Goal: Task Accomplishment & Management: Manage account settings

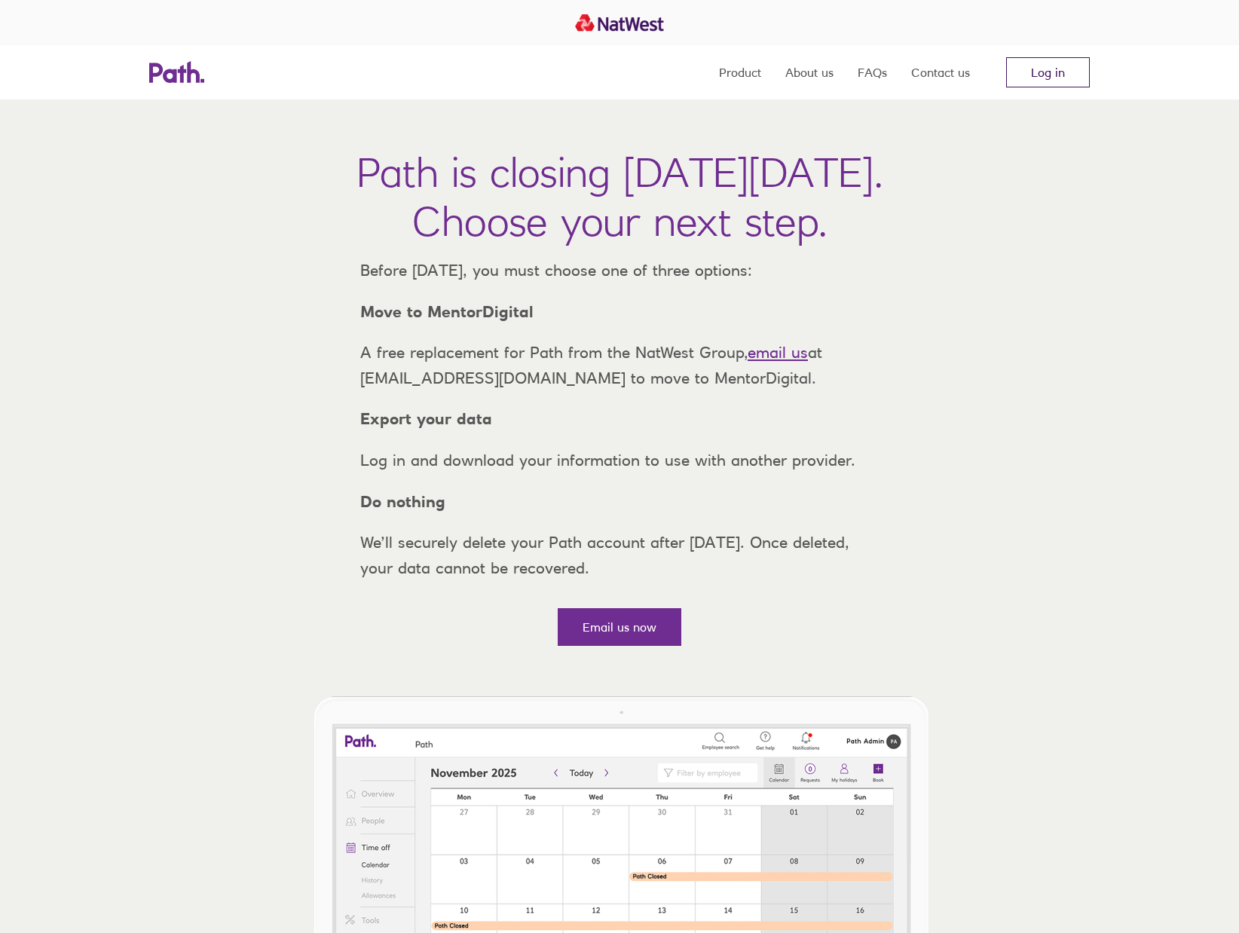
click at [1037, 80] on link "Log in" at bounding box center [1049, 72] width 84 height 30
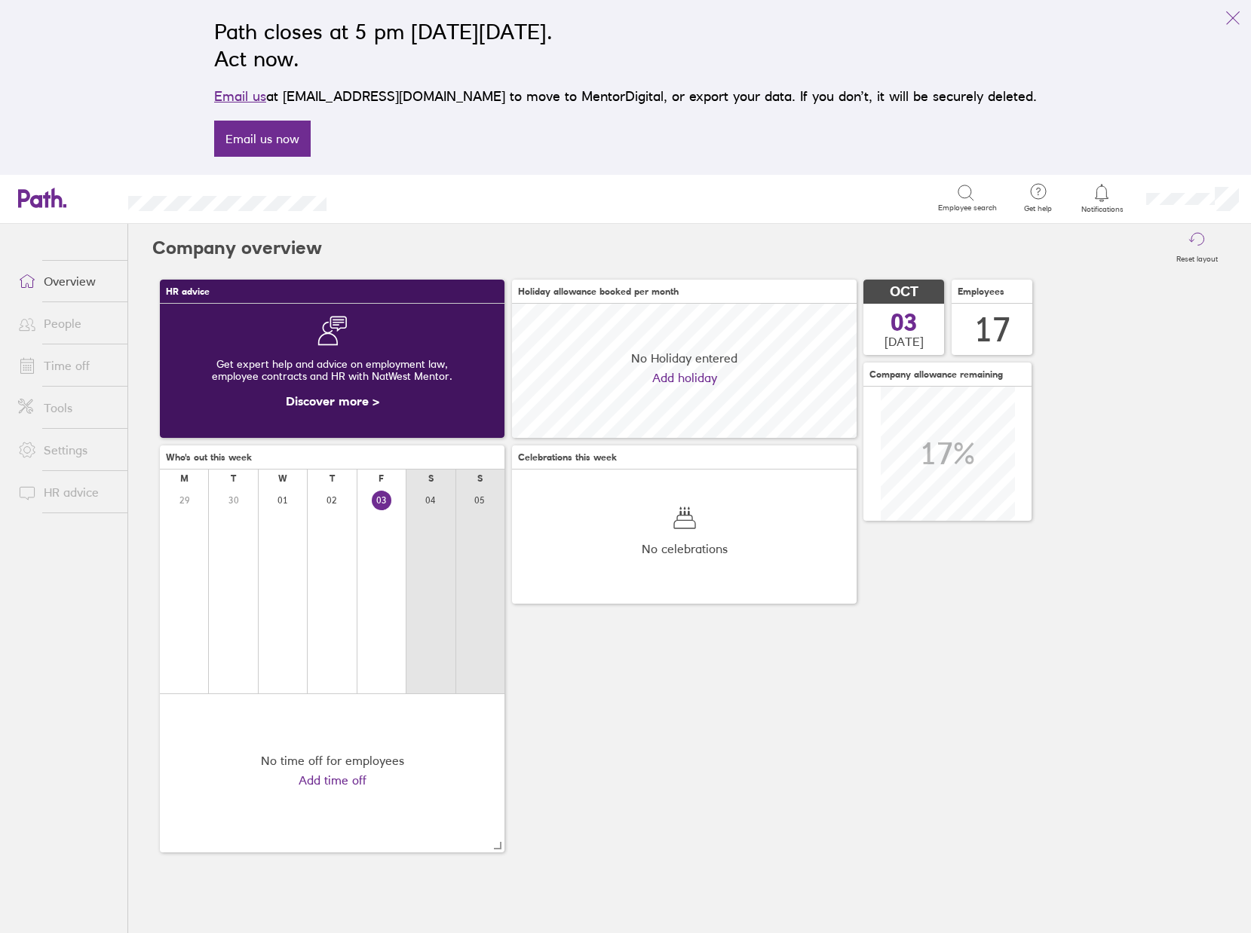
scroll to position [134, 345]
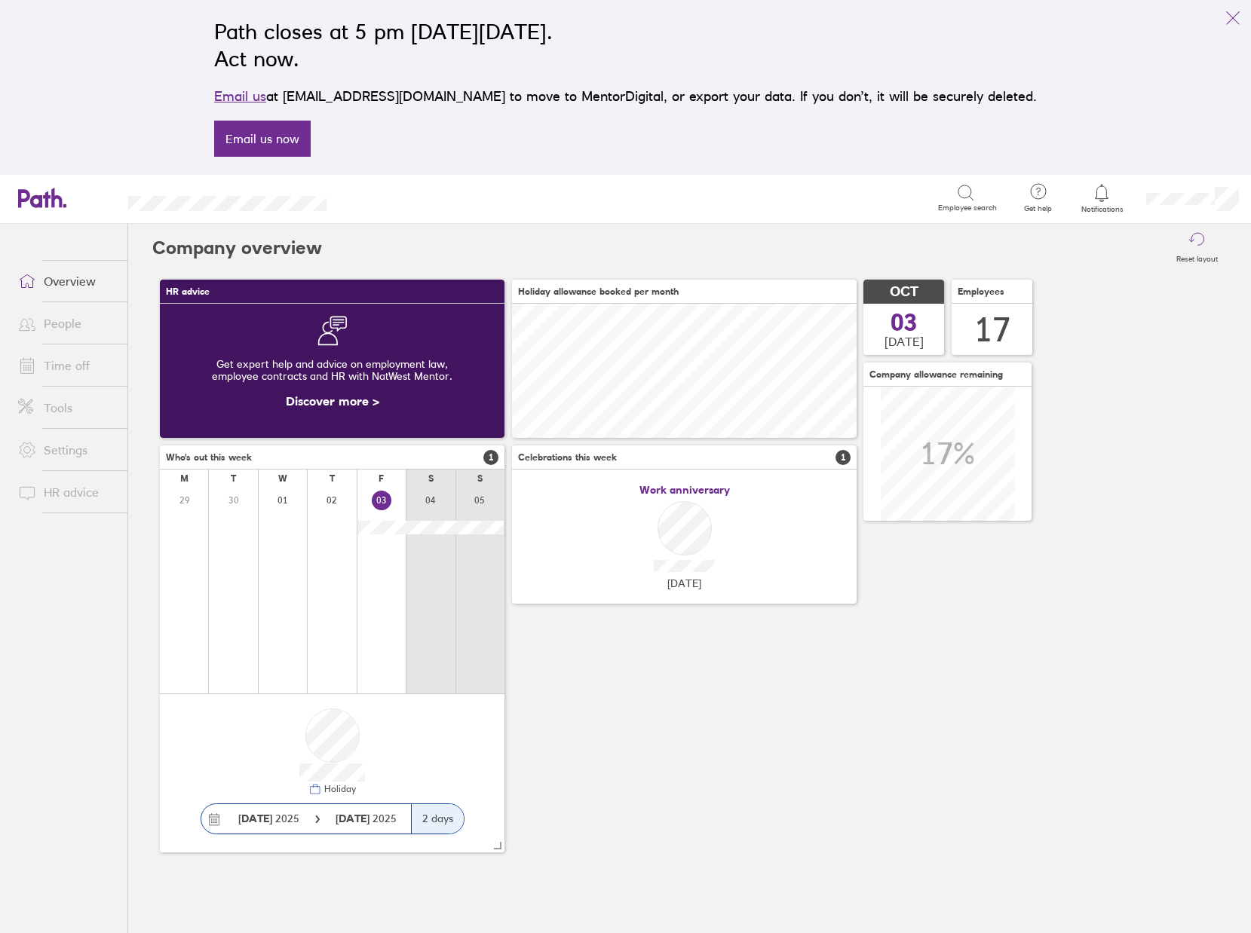
click at [66, 369] on link "Time off" at bounding box center [66, 366] width 121 height 30
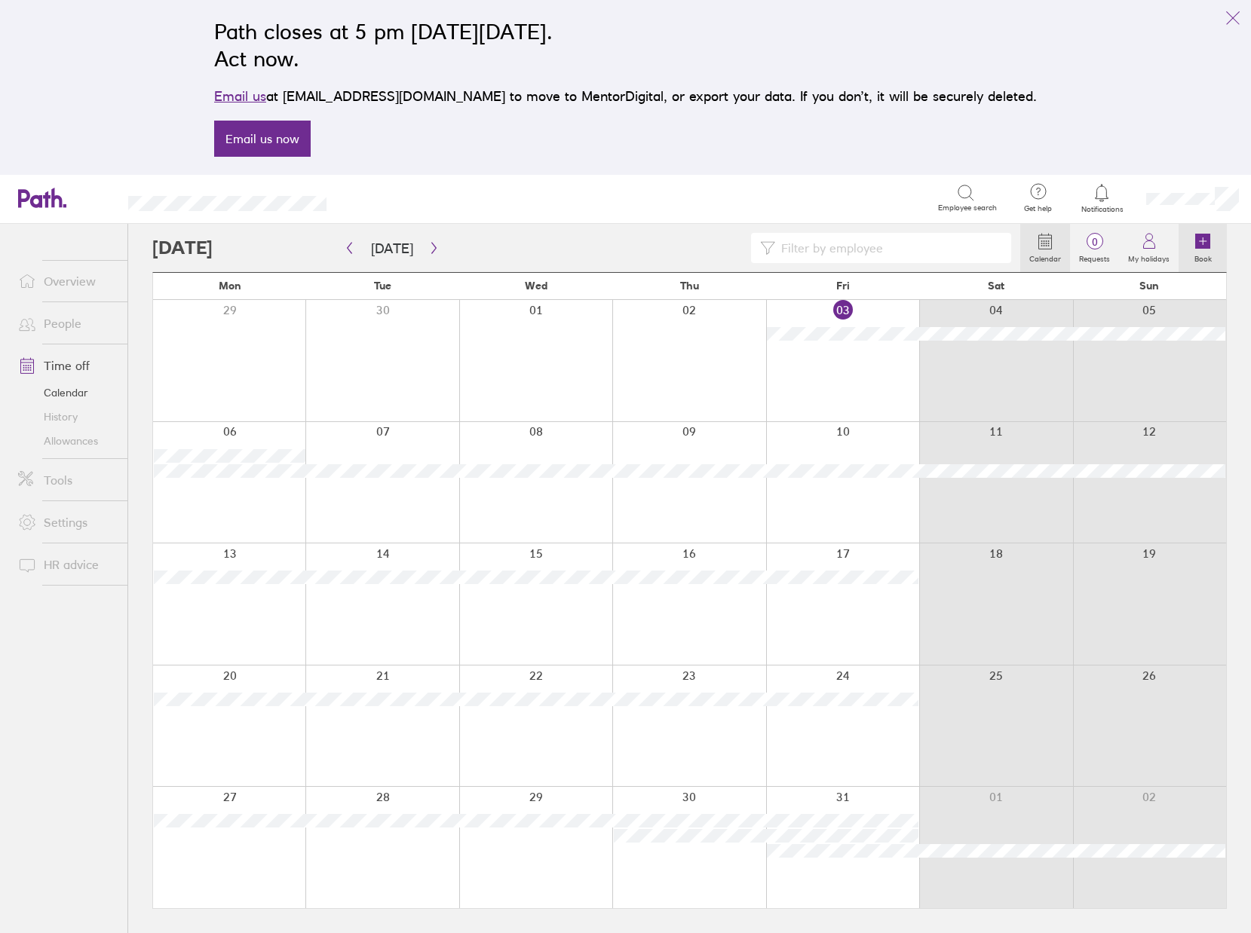
click at [1204, 246] on icon at bounding box center [1202, 241] width 15 height 15
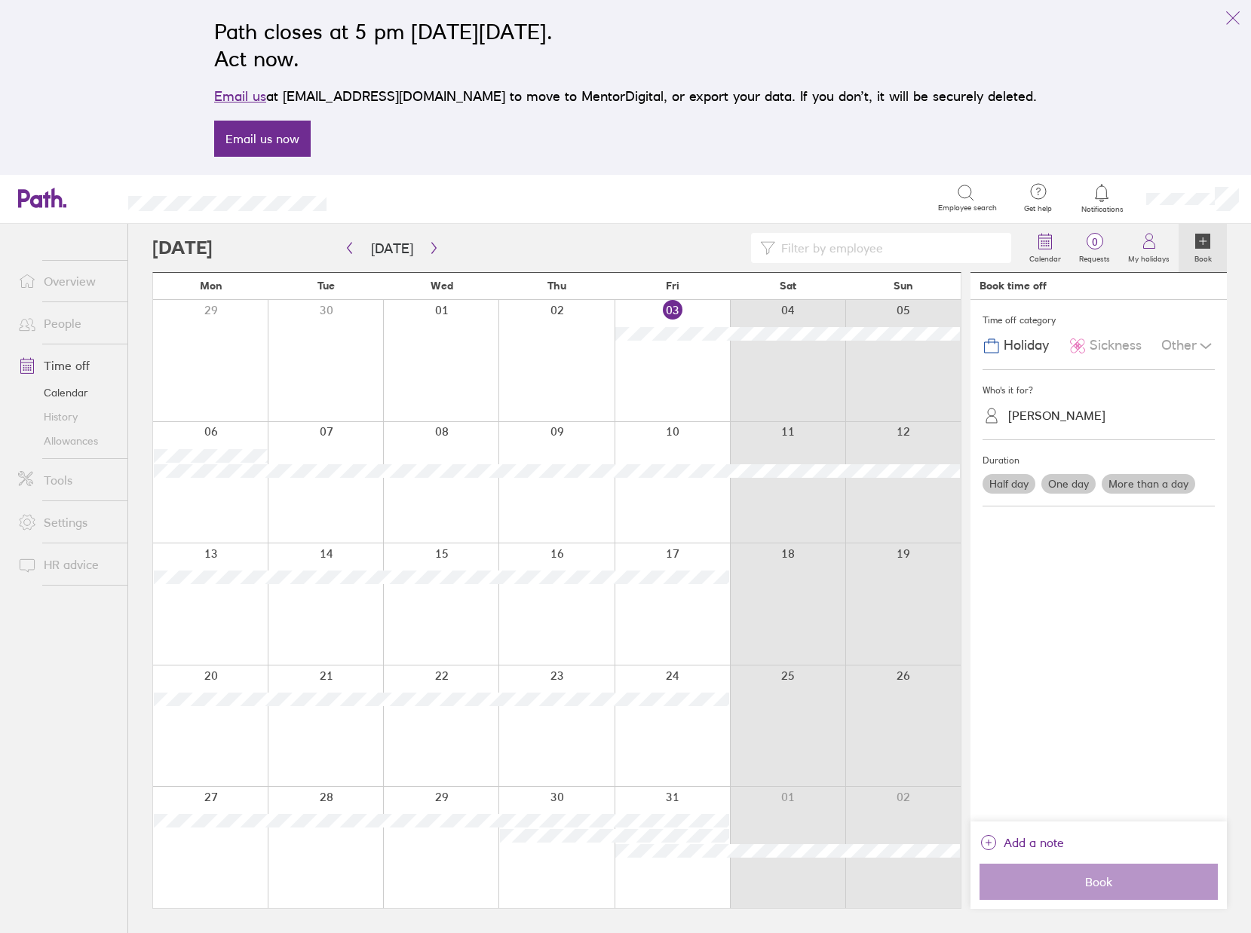
click at [1096, 351] on span "Sickness" at bounding box center [1115, 346] width 52 height 16
click at [1033, 419] on div "[PERSON_NAME]" at bounding box center [1056, 416] width 97 height 14
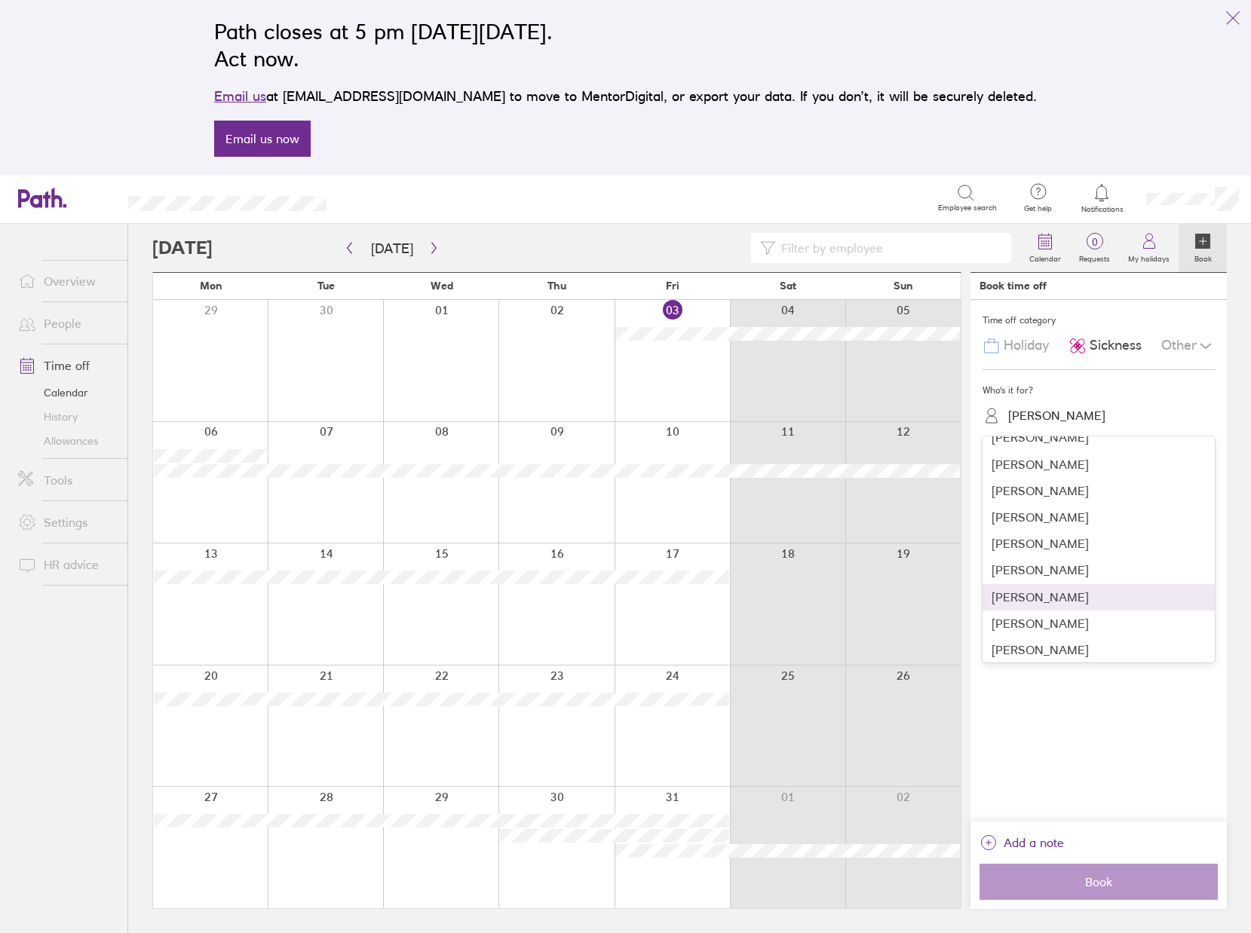
scroll to position [127, 0]
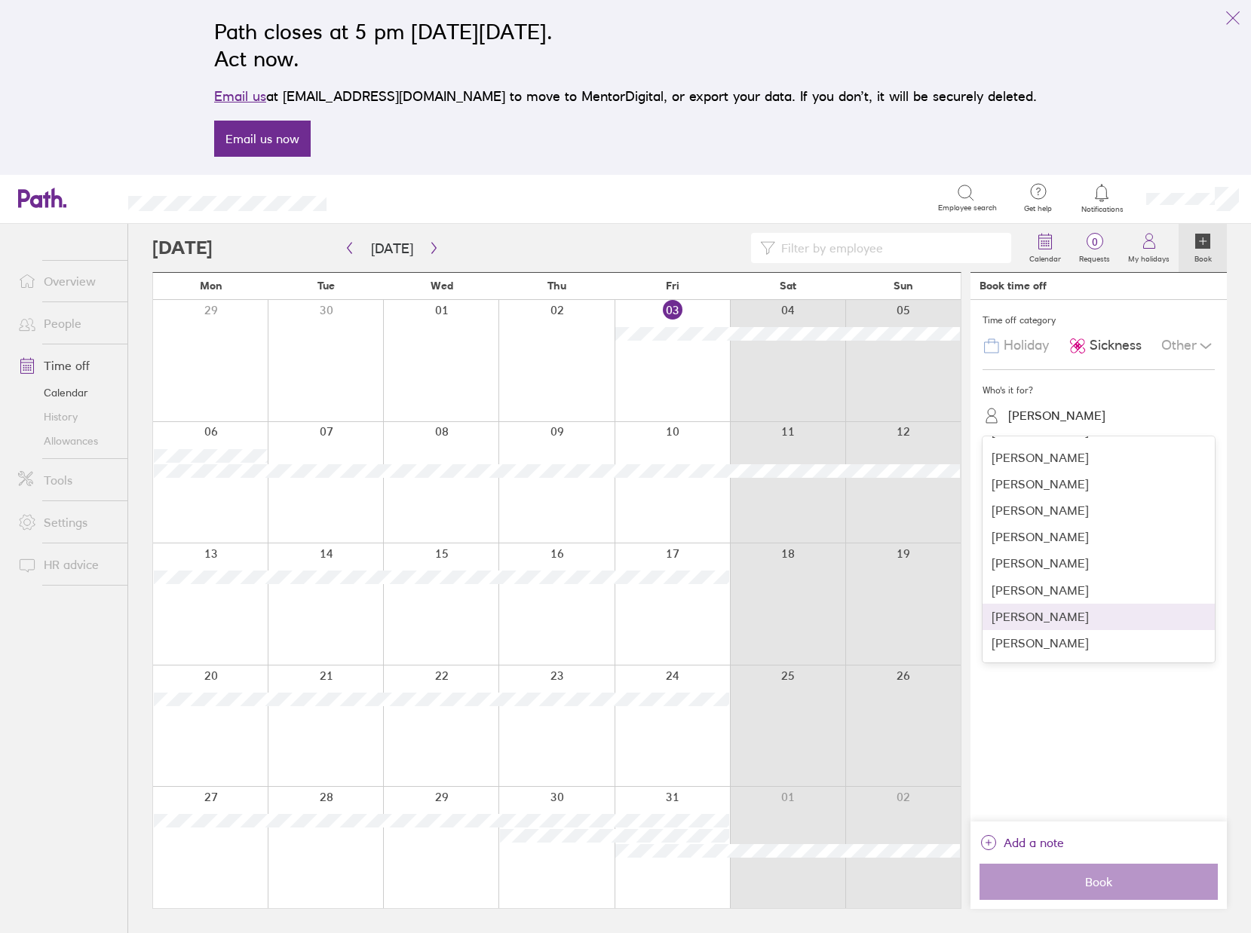
click at [1029, 615] on div "[PERSON_NAME]" at bounding box center [1098, 617] width 232 height 26
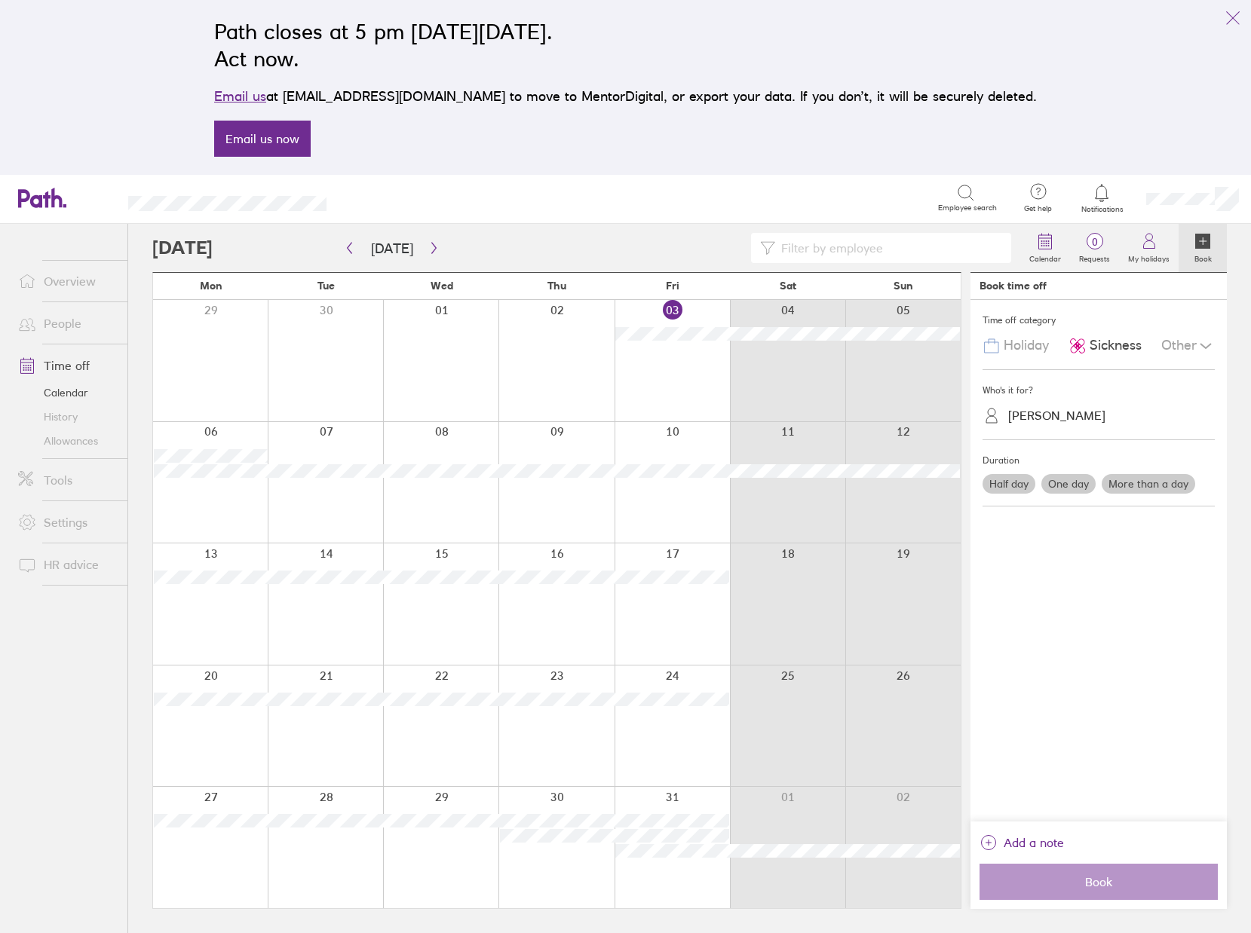
click at [1074, 485] on label "One day" at bounding box center [1068, 484] width 54 height 20
click at [0, 0] on input "One day" at bounding box center [0, 0] width 0 height 0
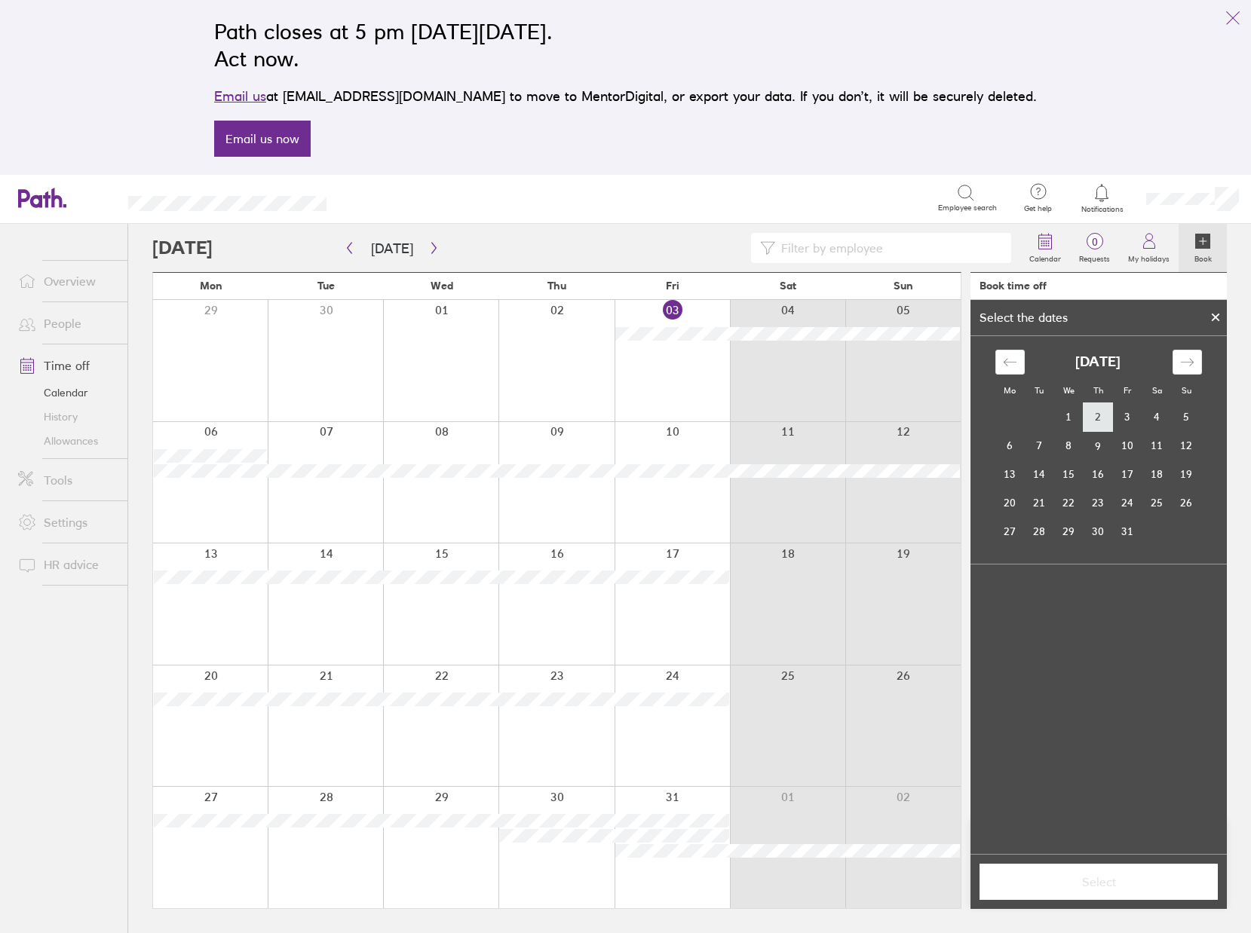
click at [1092, 416] on td "2" at bounding box center [1097, 417] width 29 height 29
click at [1101, 887] on span "Select" at bounding box center [1098, 882] width 217 height 14
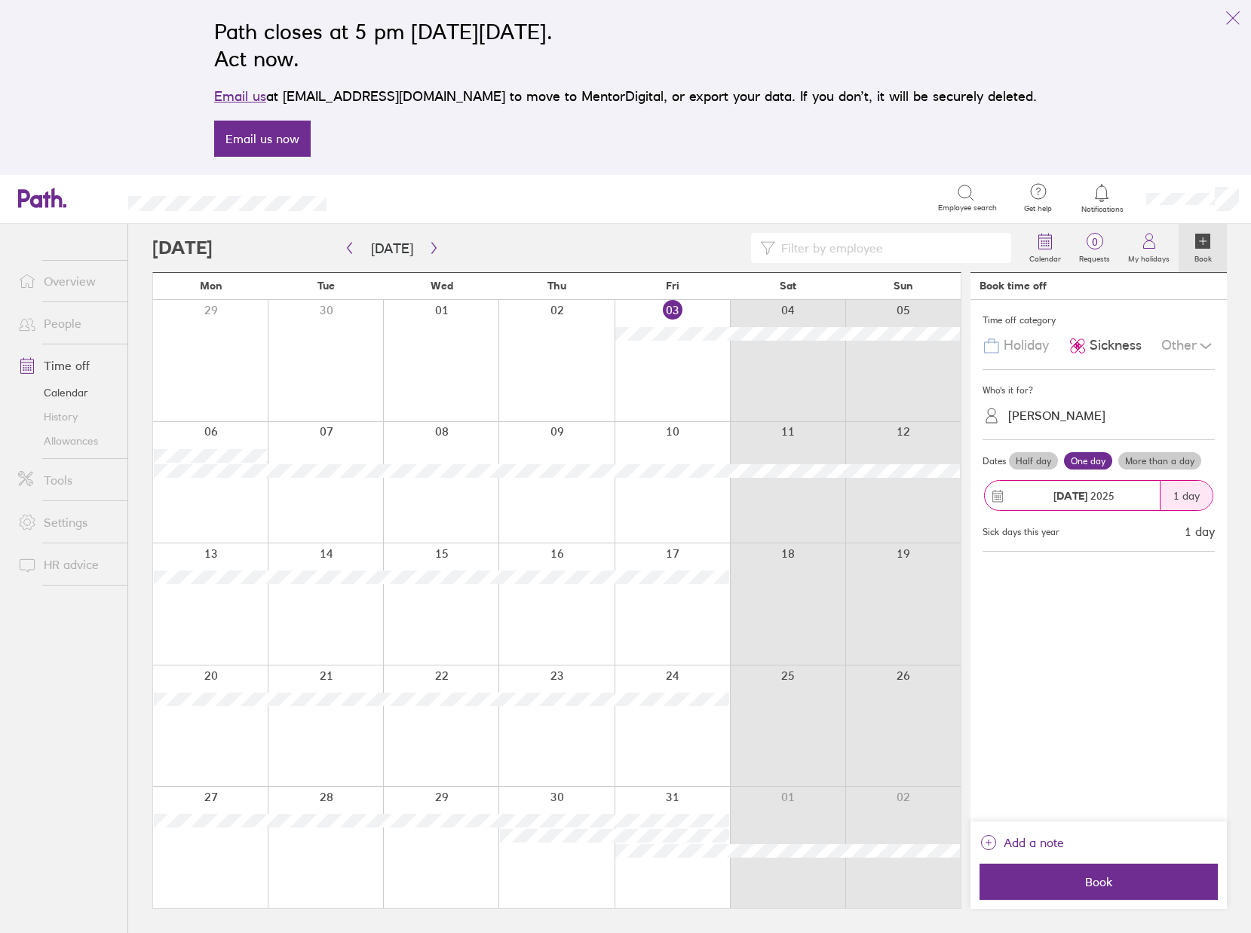
click at [1101, 887] on span "Book" at bounding box center [1098, 882] width 217 height 14
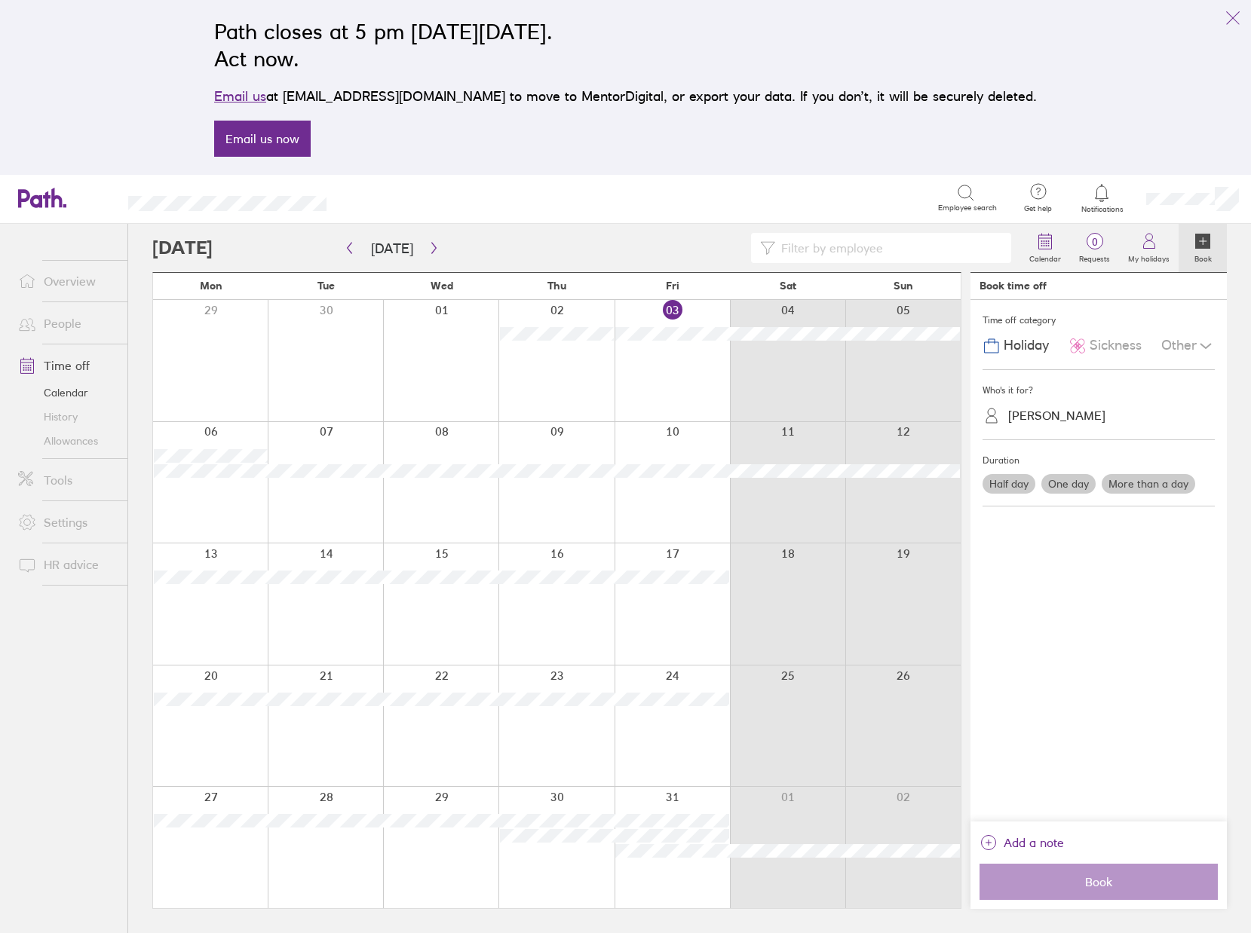
click at [55, 480] on link "Tools" at bounding box center [66, 480] width 121 height 30
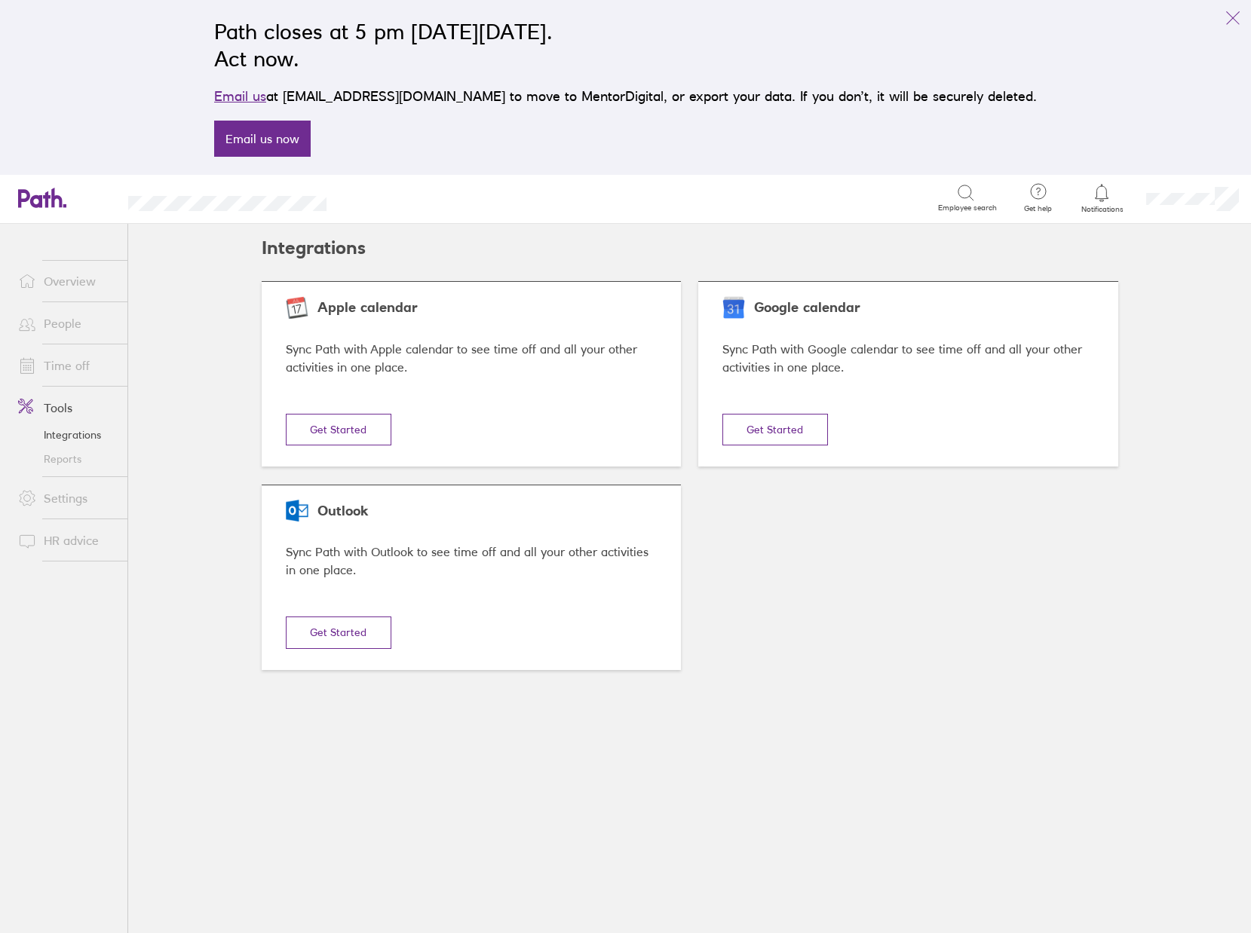
click at [69, 455] on link "Reports" at bounding box center [66, 459] width 121 height 24
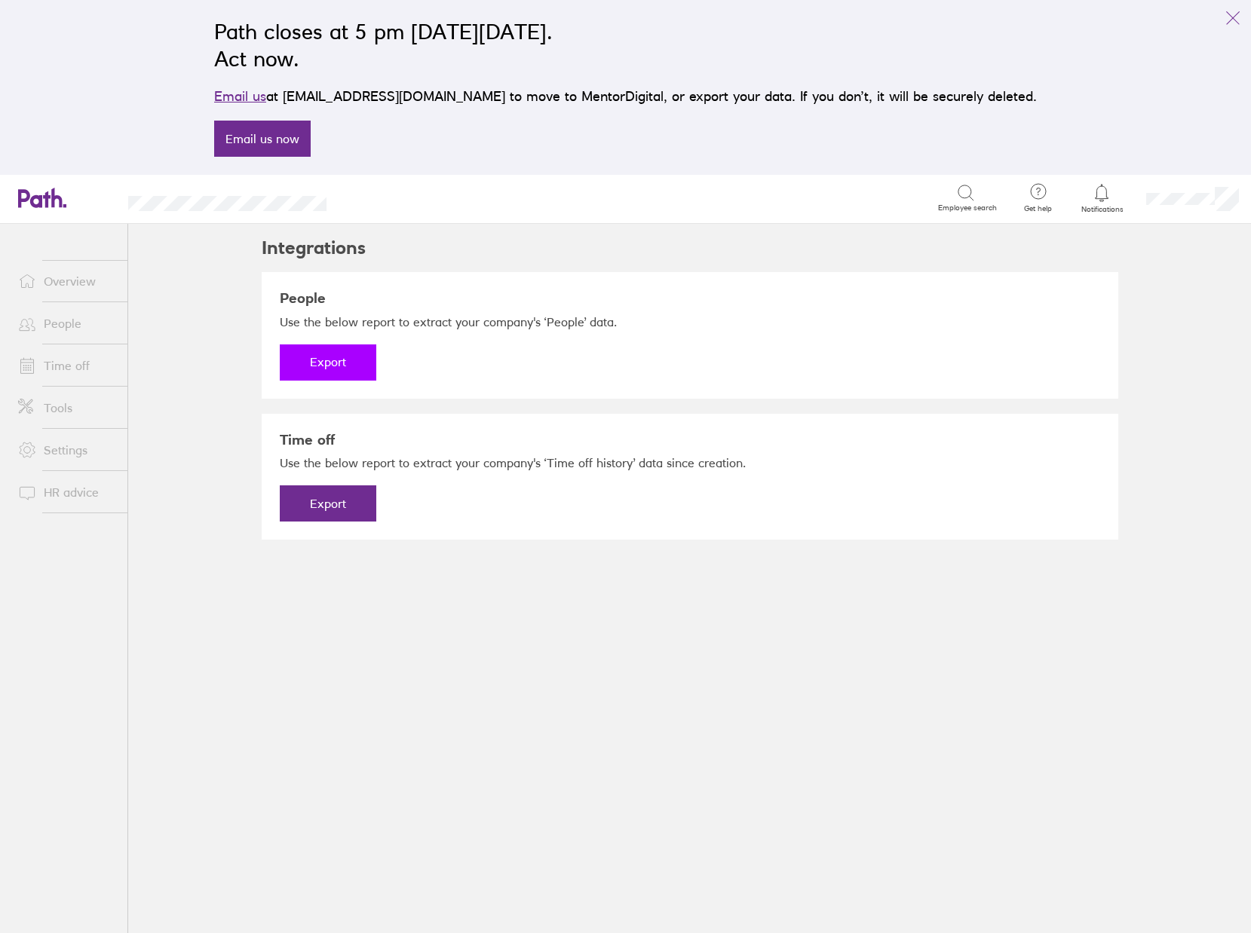
click at [329, 363] on button "Export" at bounding box center [328, 363] width 97 height 36
click at [329, 363] on link "Download" at bounding box center [328, 363] width 97 height 36
click at [321, 505] on button "Export" at bounding box center [328, 504] width 97 height 36
click at [326, 504] on link "Download" at bounding box center [328, 504] width 97 height 36
click at [58, 366] on link "Time off" at bounding box center [66, 366] width 121 height 30
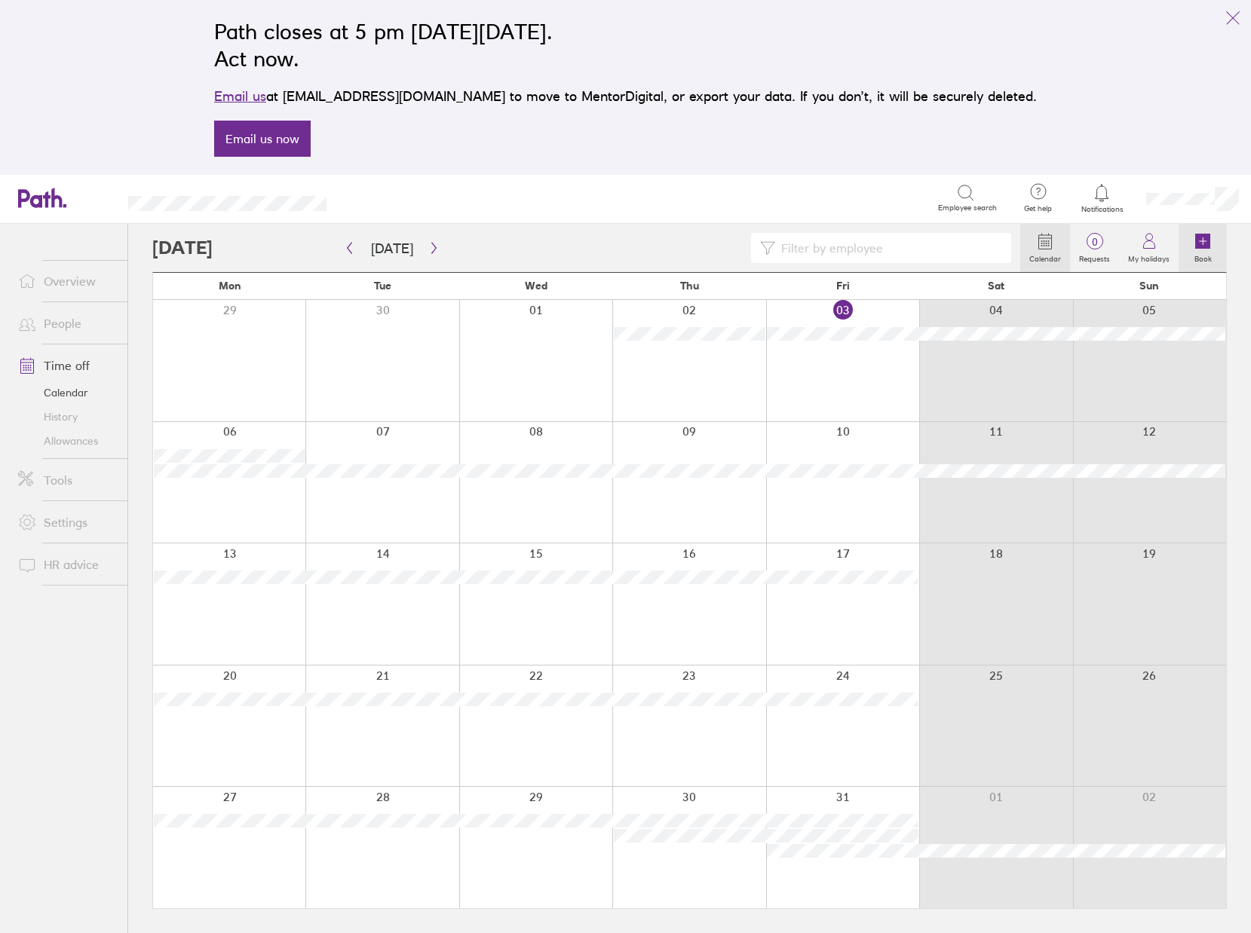
click at [1203, 244] on icon at bounding box center [1203, 241] width 0 height 7
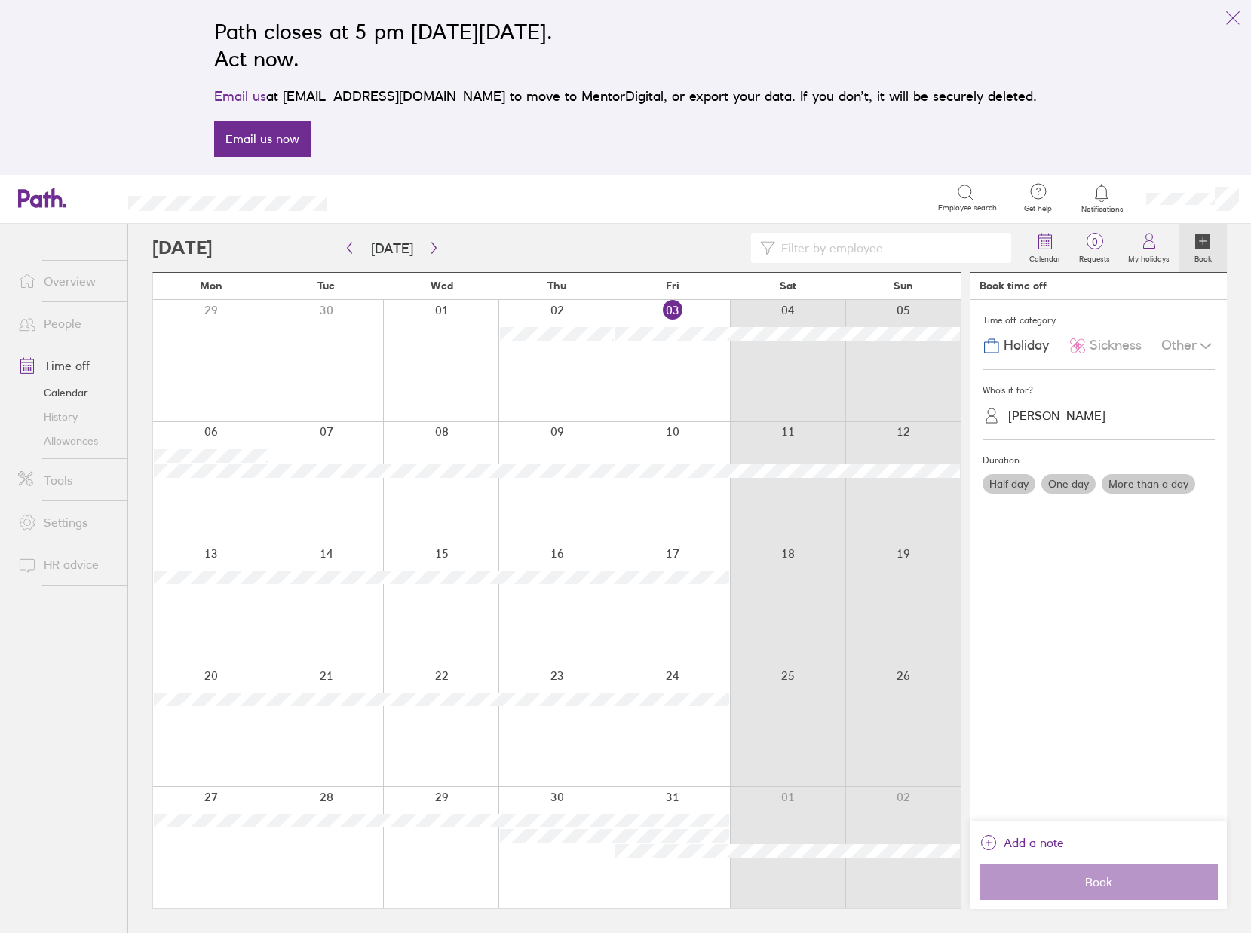
click at [1201, 346] on icon at bounding box center [1205, 346] width 18 height 18
click at [1066, 440] on span "Unpaid leave" at bounding box center [1047, 439] width 80 height 16
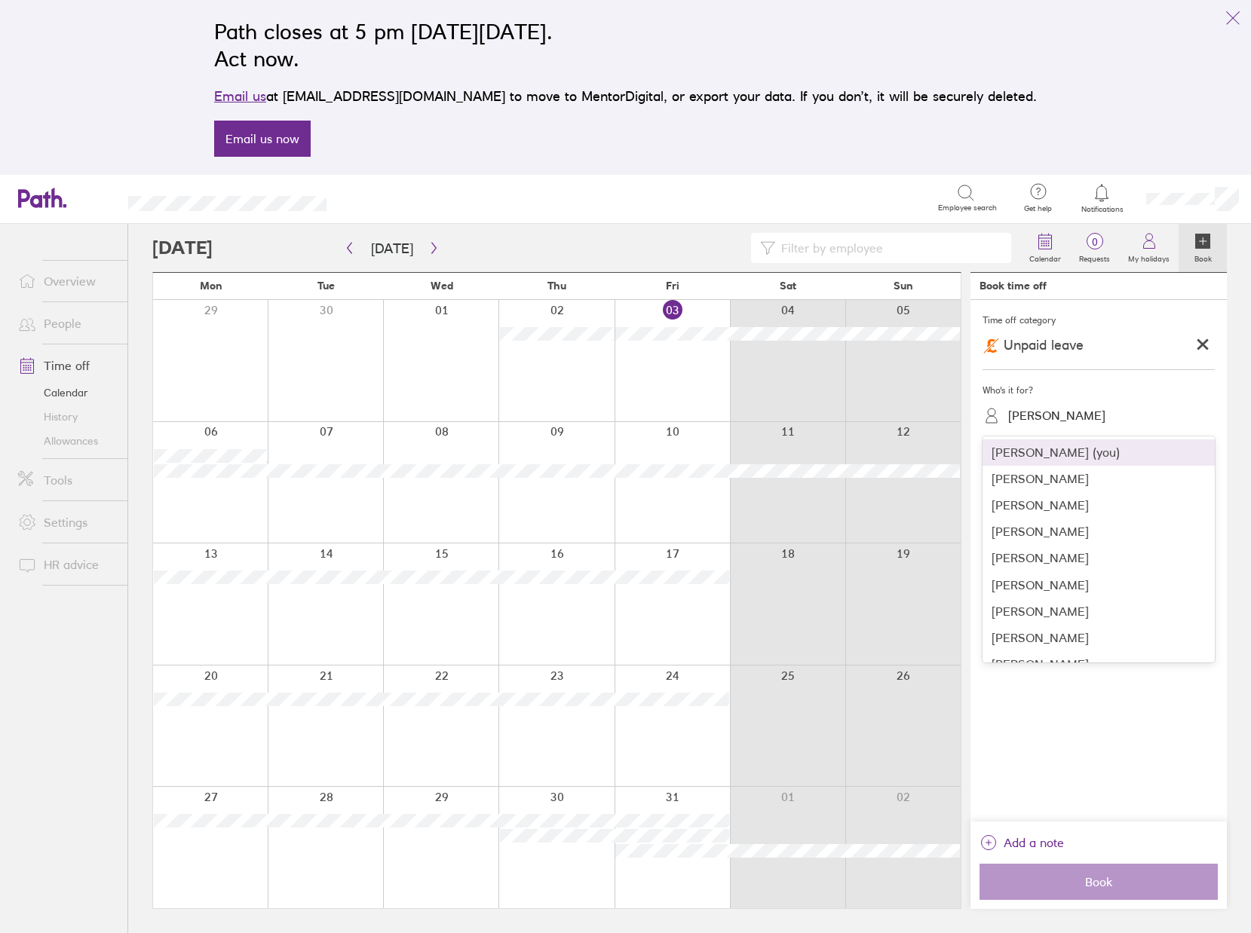
click at [1045, 418] on div "[PERSON_NAME]" at bounding box center [1056, 416] width 97 height 14
click at [1044, 508] on div "[PERSON_NAME]" at bounding box center [1098, 505] width 232 height 26
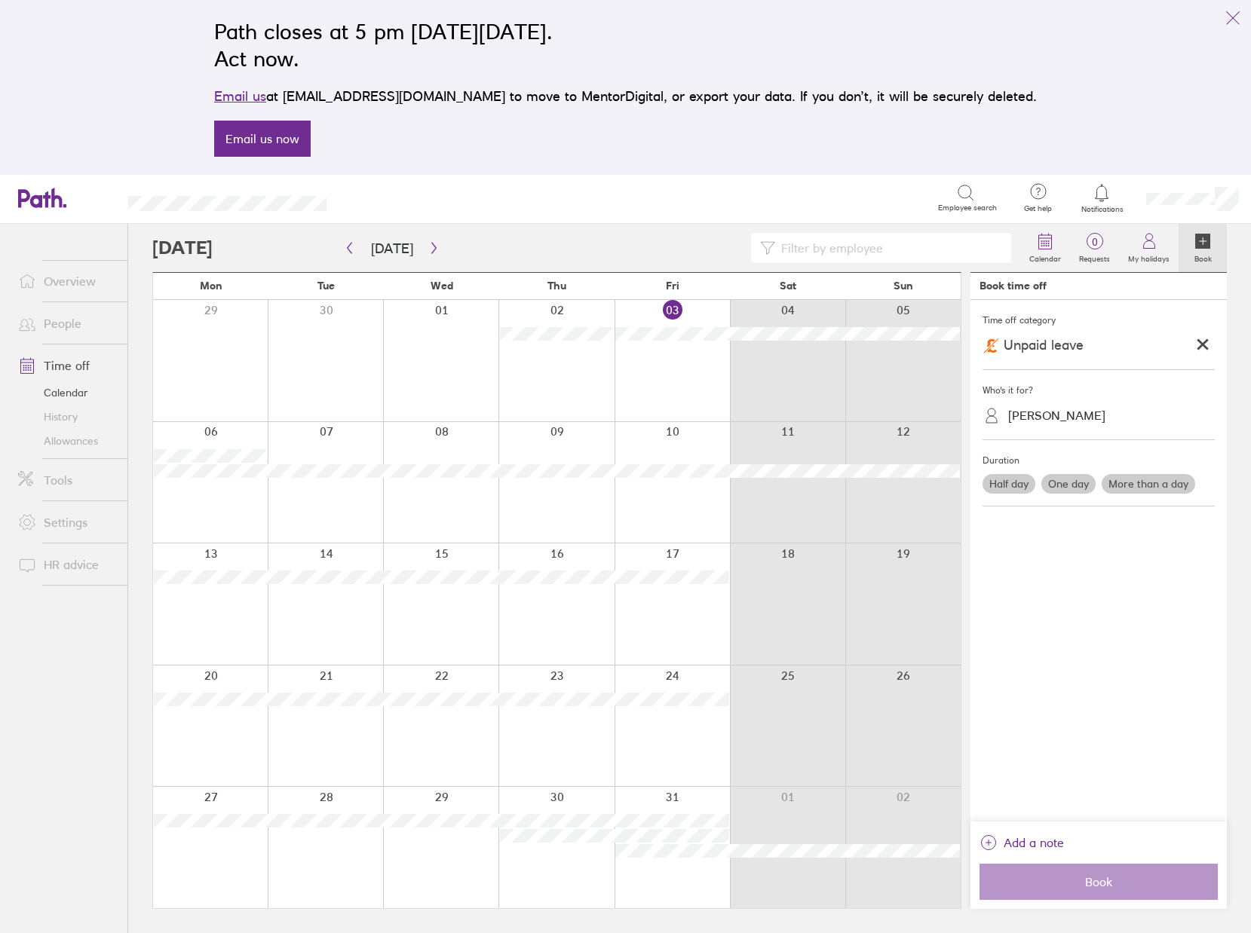
click at [1126, 484] on label "More than a day" at bounding box center [1147, 484] width 93 height 20
click at [0, 0] on input "More than a day" at bounding box center [0, 0] width 0 height 0
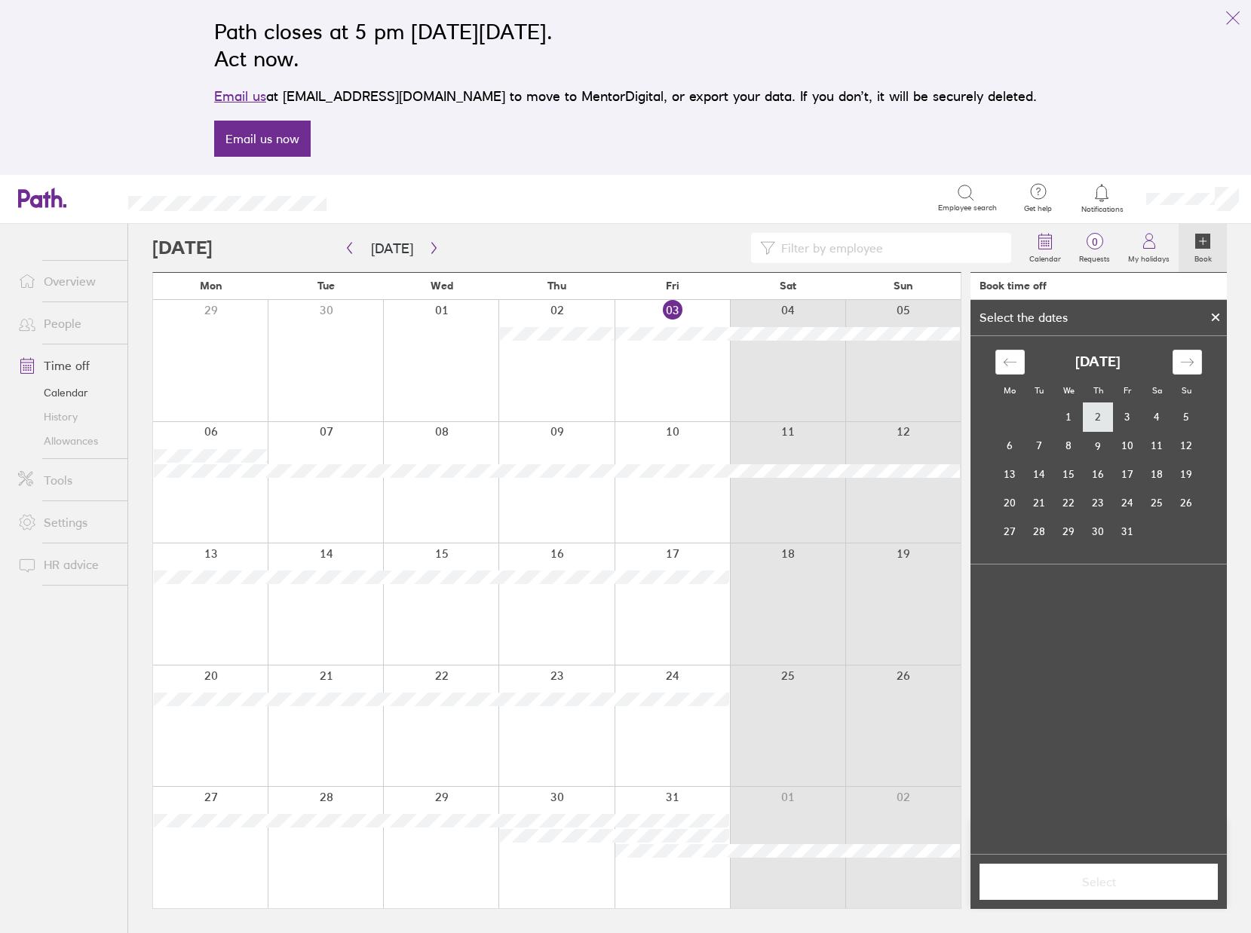
click at [1101, 415] on td "2" at bounding box center [1097, 417] width 29 height 29
click at [1132, 415] on td "3" at bounding box center [1127, 417] width 29 height 29
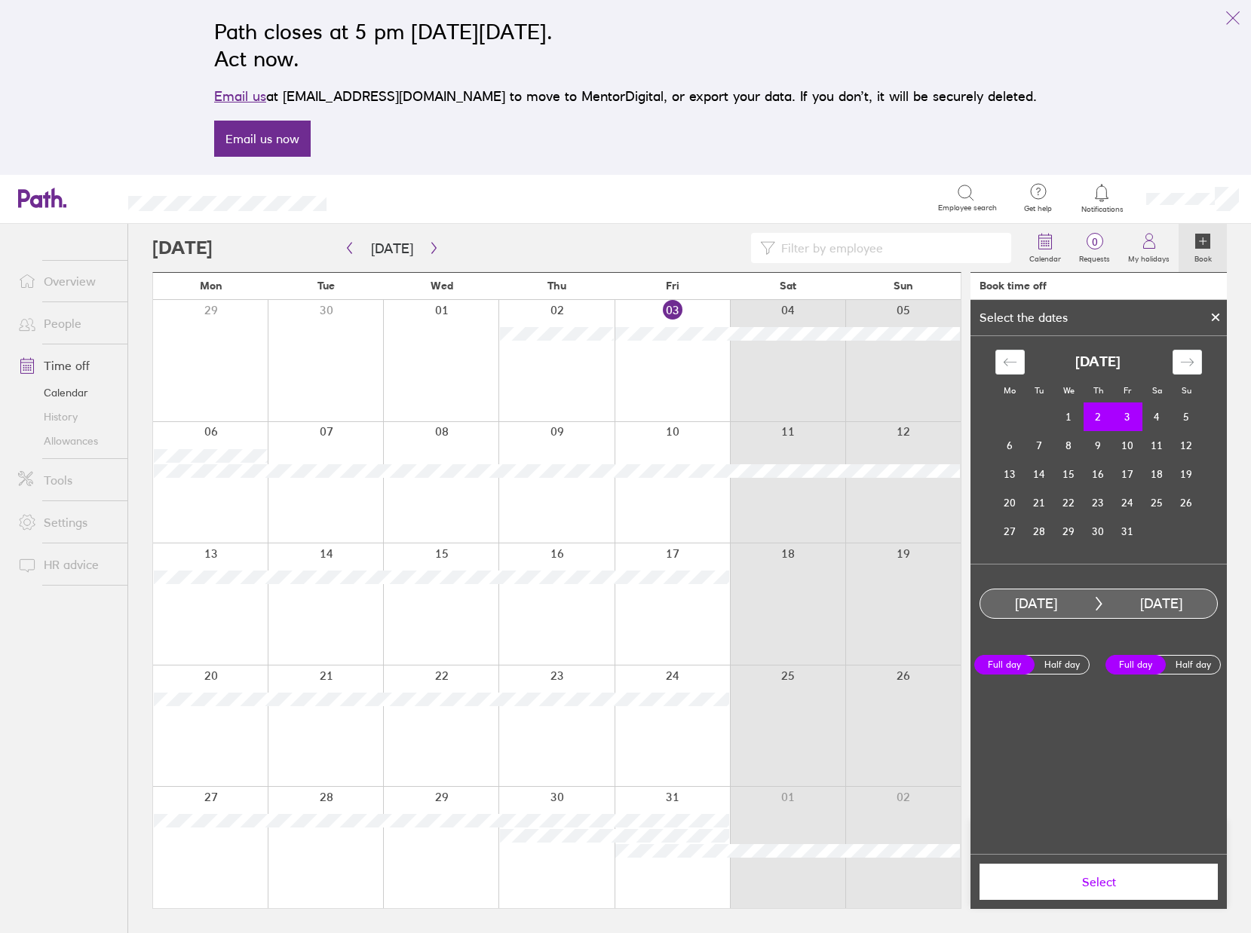
click at [1215, 319] on icon at bounding box center [1215, 317] width 6 height 6
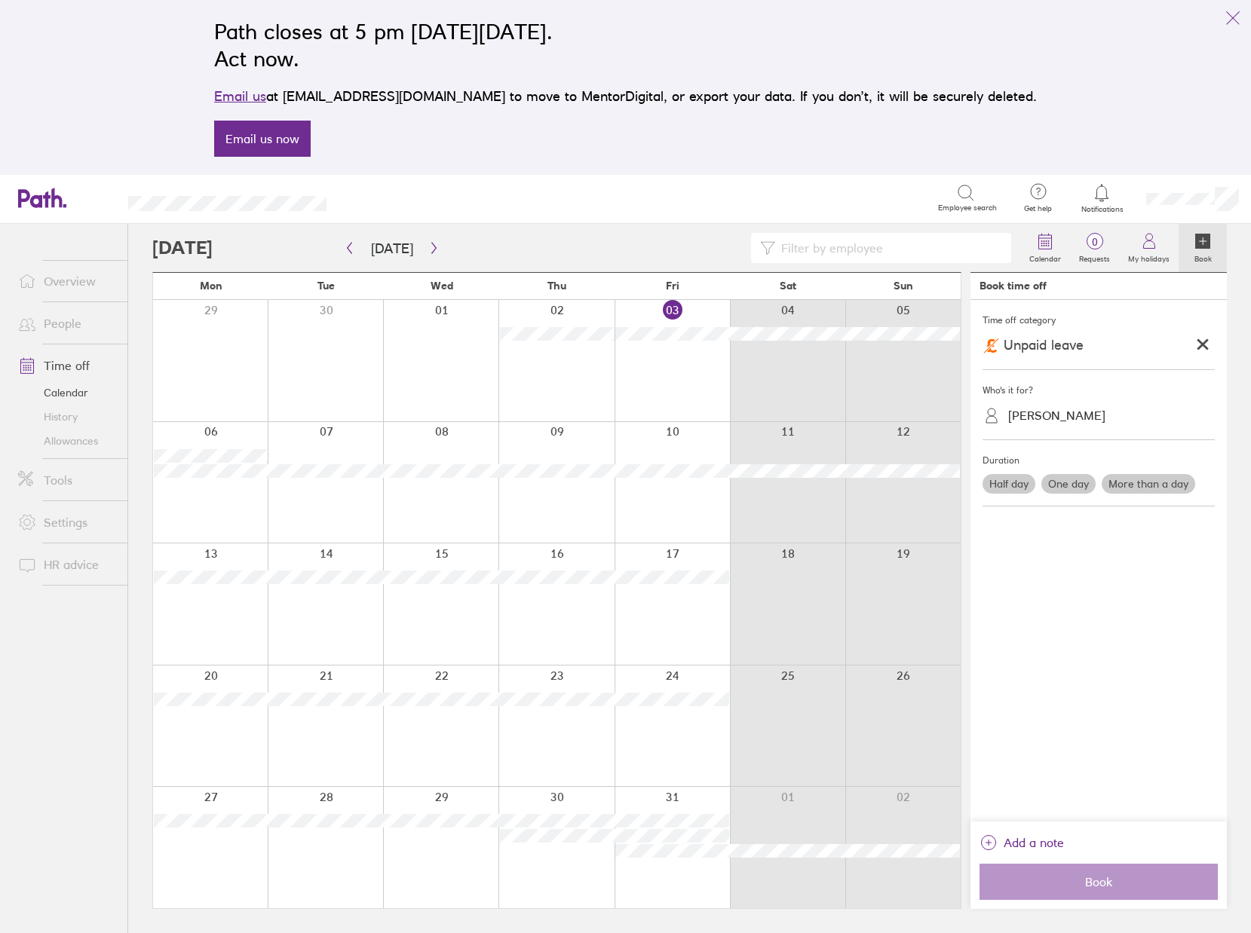
click at [57, 482] on link "Tools" at bounding box center [66, 480] width 121 height 30
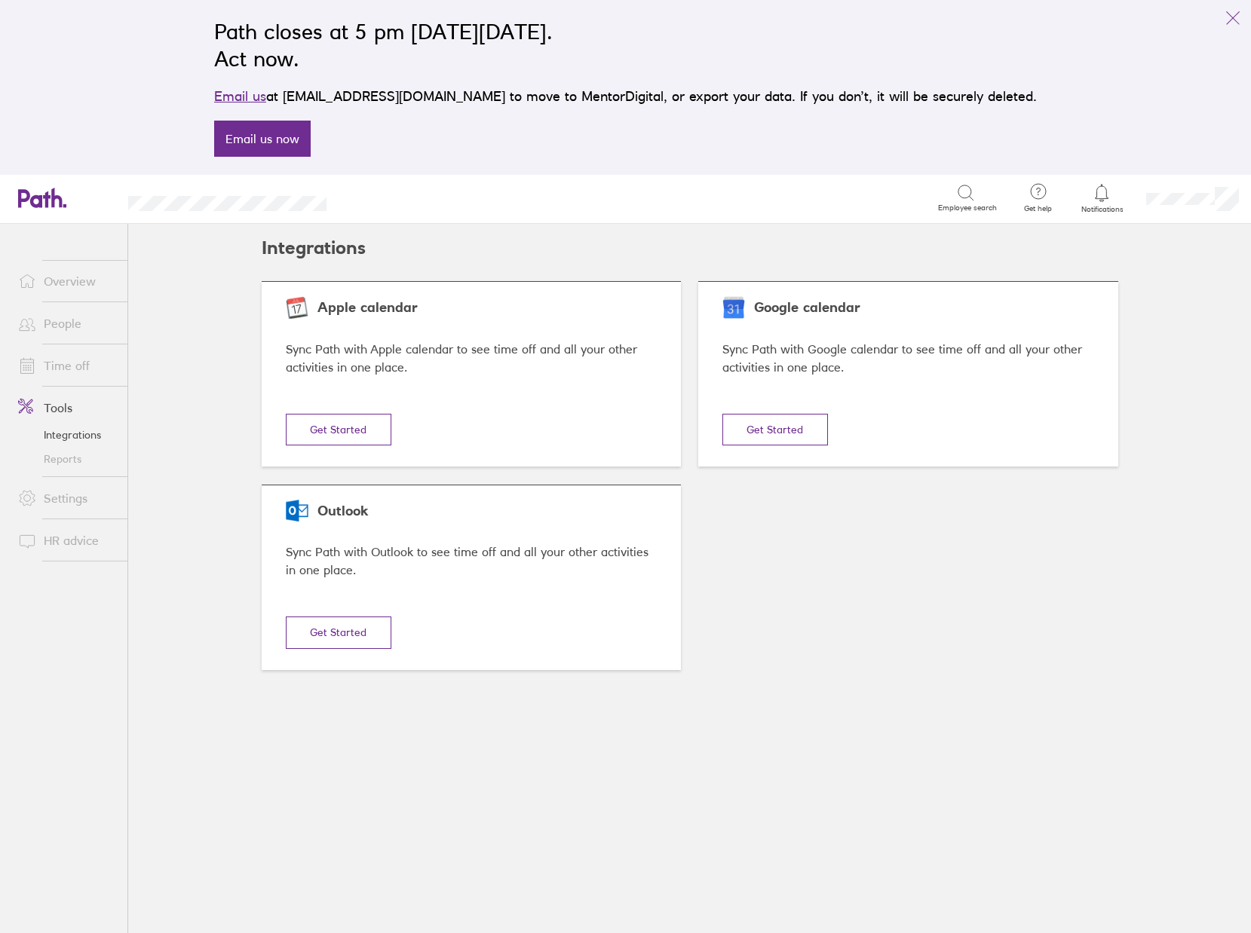
click at [53, 461] on link "Reports" at bounding box center [66, 459] width 121 height 24
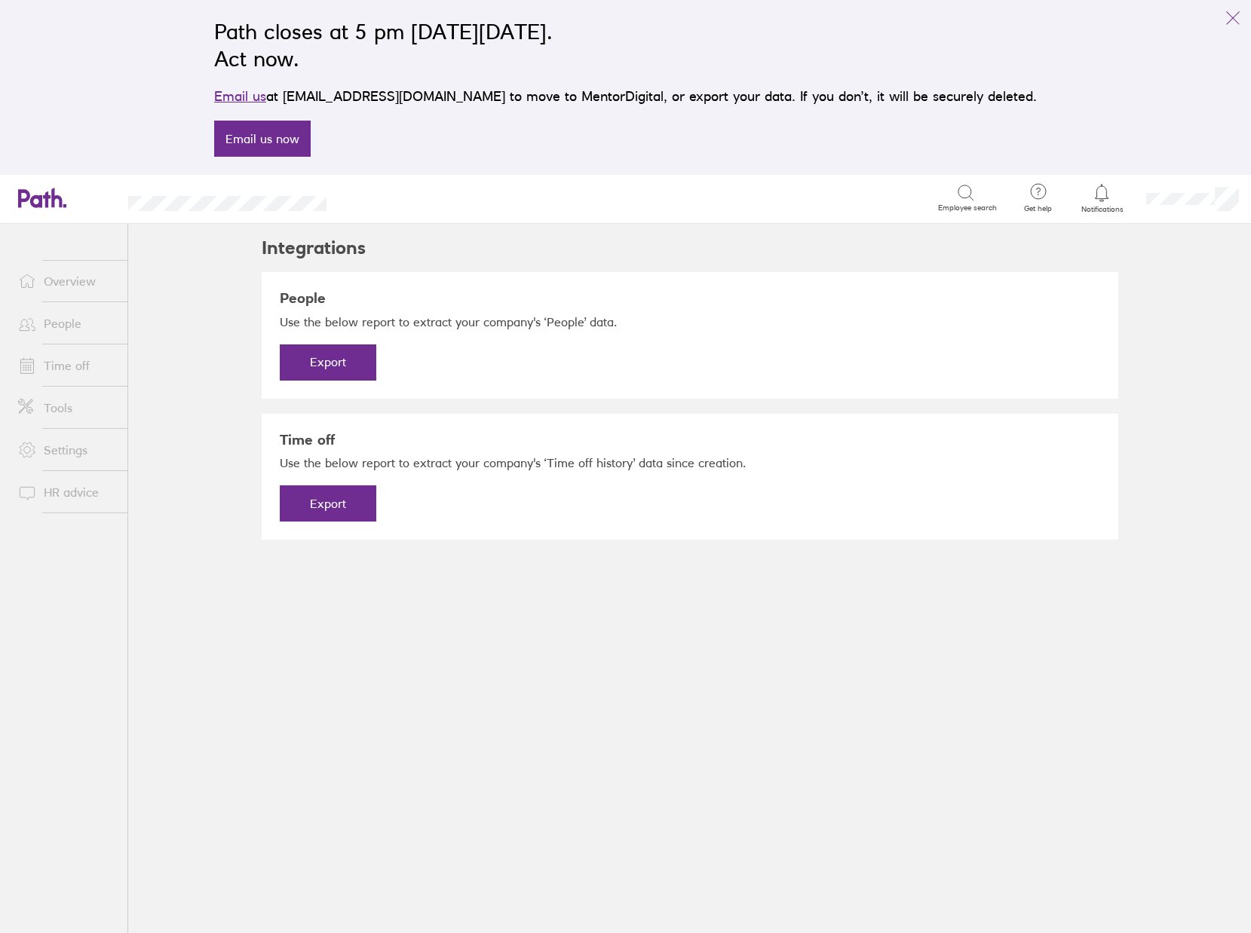
click at [63, 492] on link "HR advice" at bounding box center [66, 492] width 121 height 30
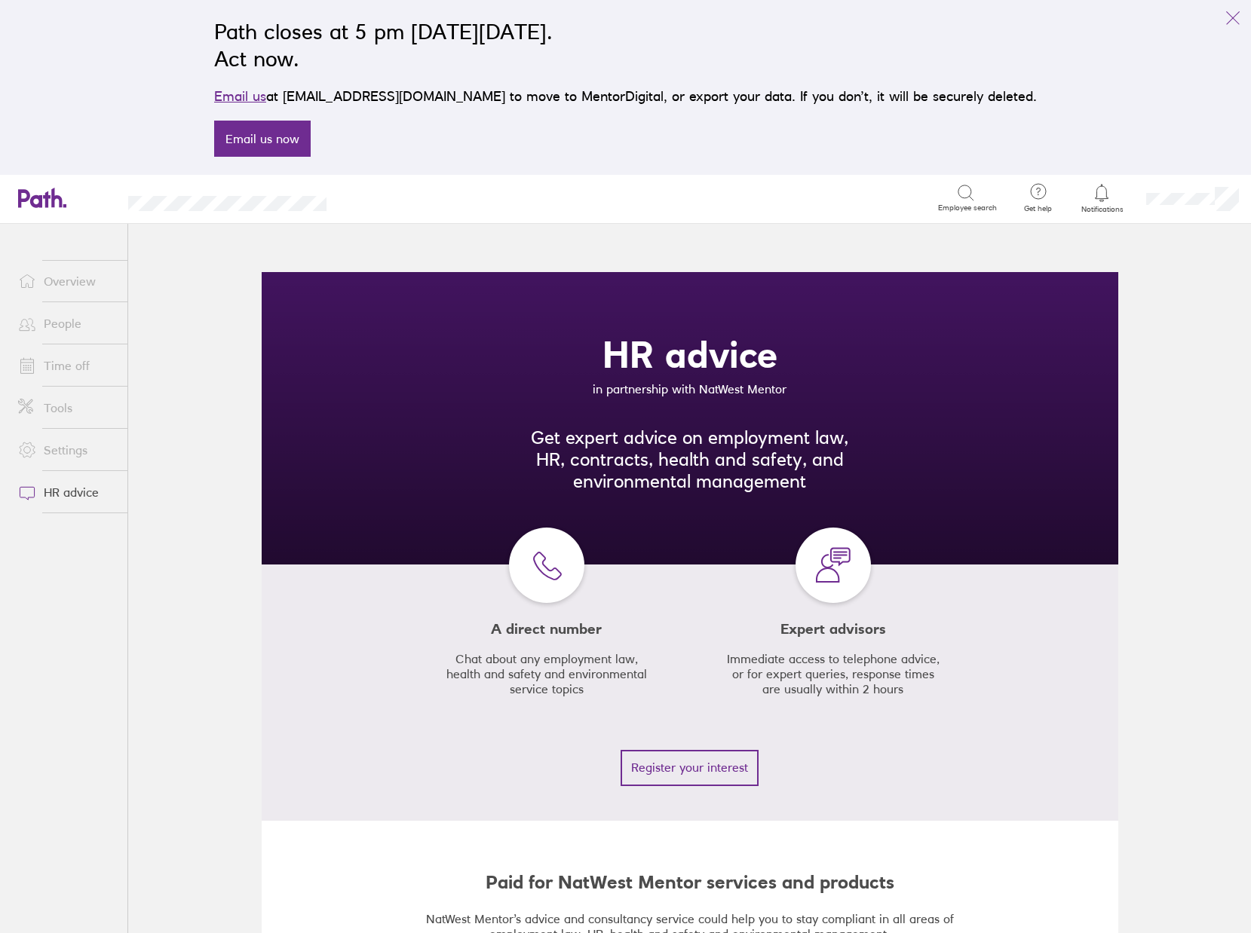
click at [71, 285] on link "Overview" at bounding box center [66, 281] width 121 height 30
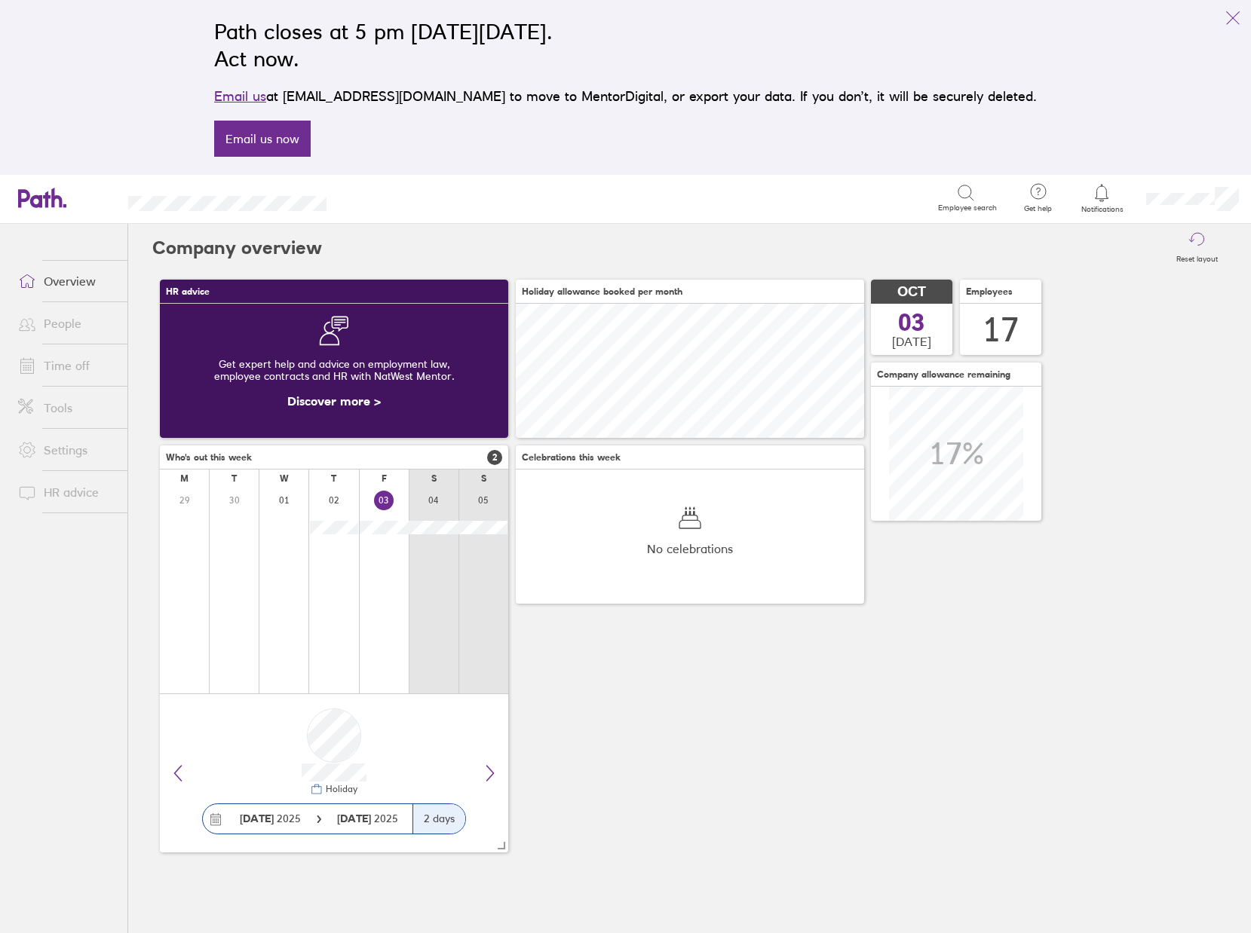
scroll to position [134, 348]
click at [69, 326] on link "People" at bounding box center [66, 323] width 121 height 30
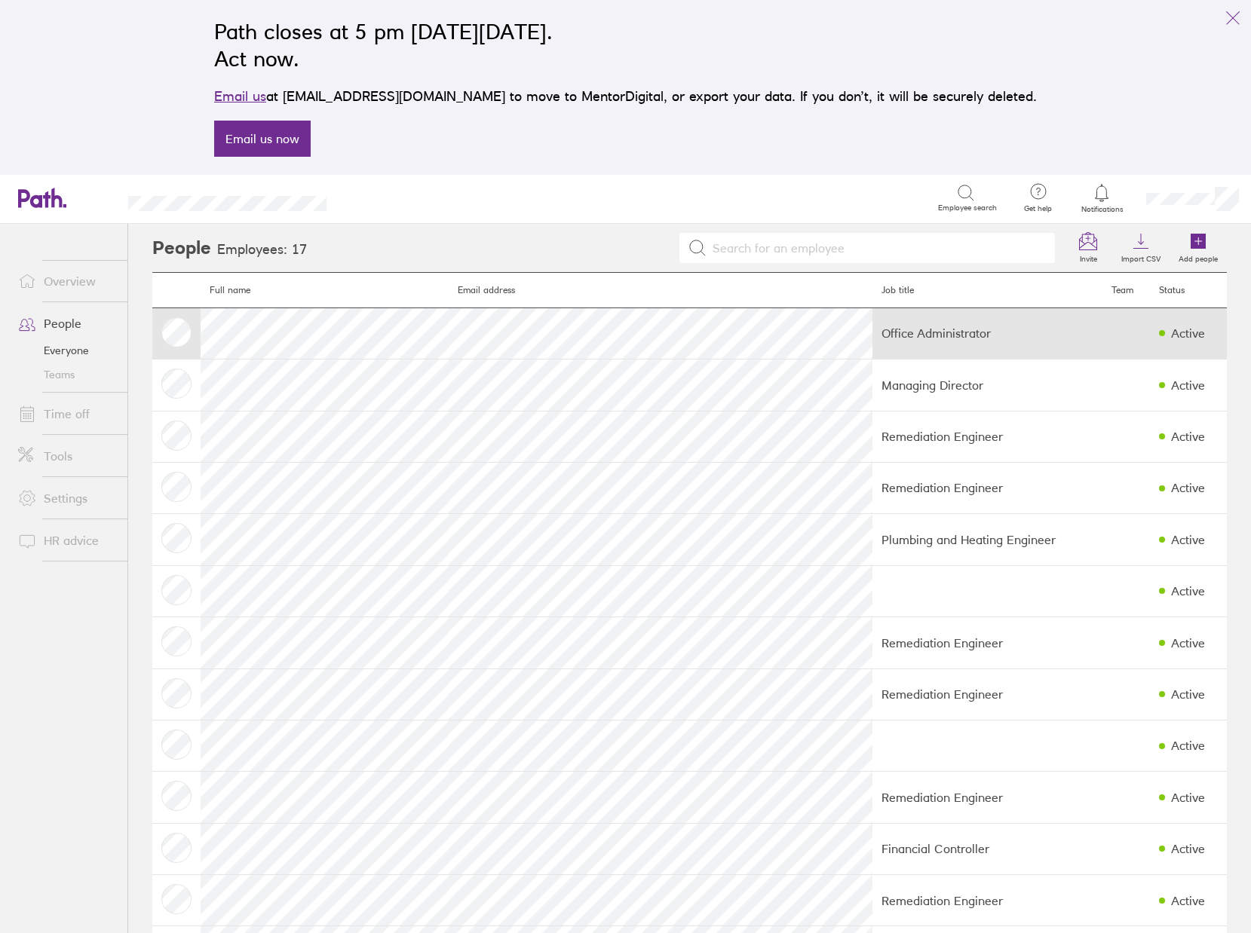
scroll to position [270, 0]
